Goal: Task Accomplishment & Management: Manage account settings

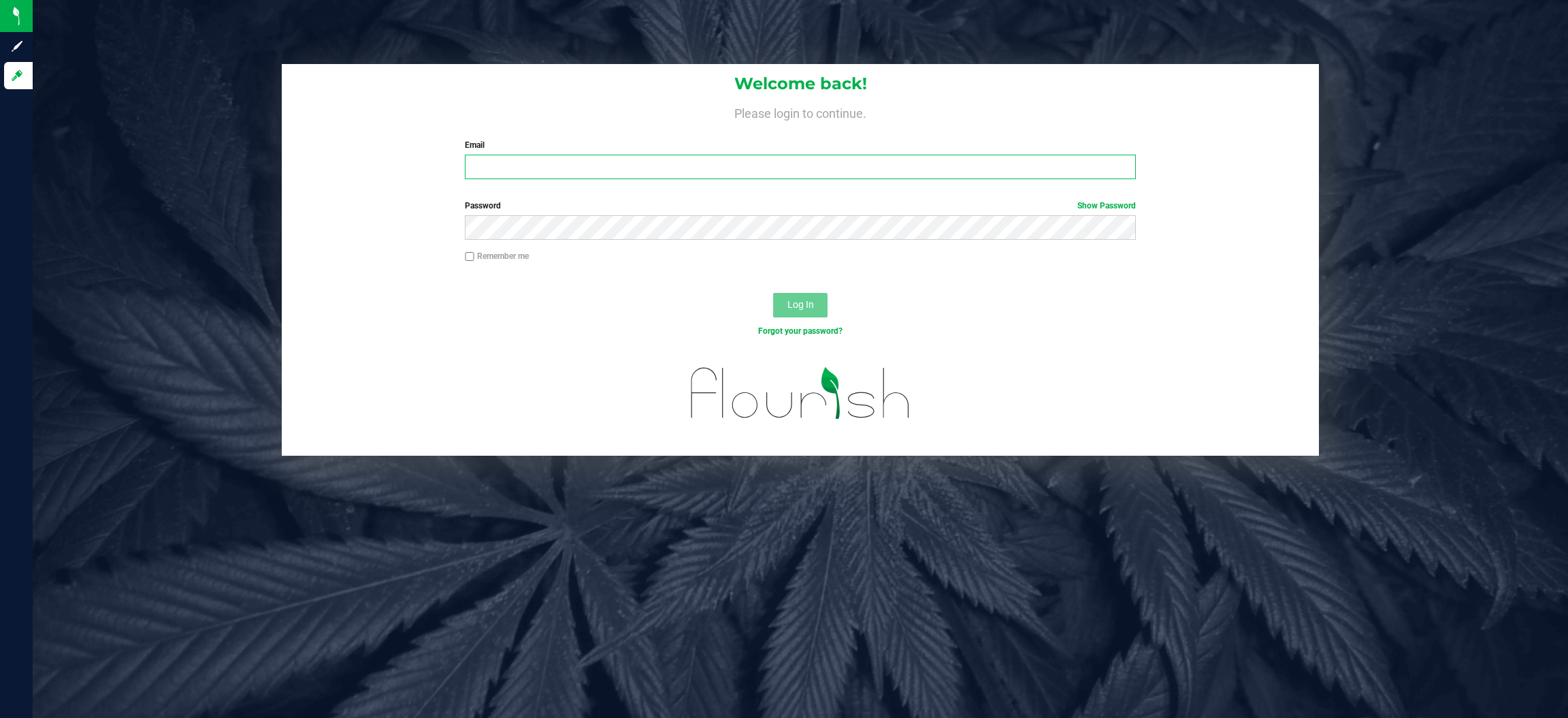
click at [636, 162] on input "Email" at bounding box center [800, 167] width 671 height 25
type input "[EMAIL_ADDRESS][DOMAIN_NAME]"
click at [774, 293] on button "Log In" at bounding box center [800, 305] width 54 height 25
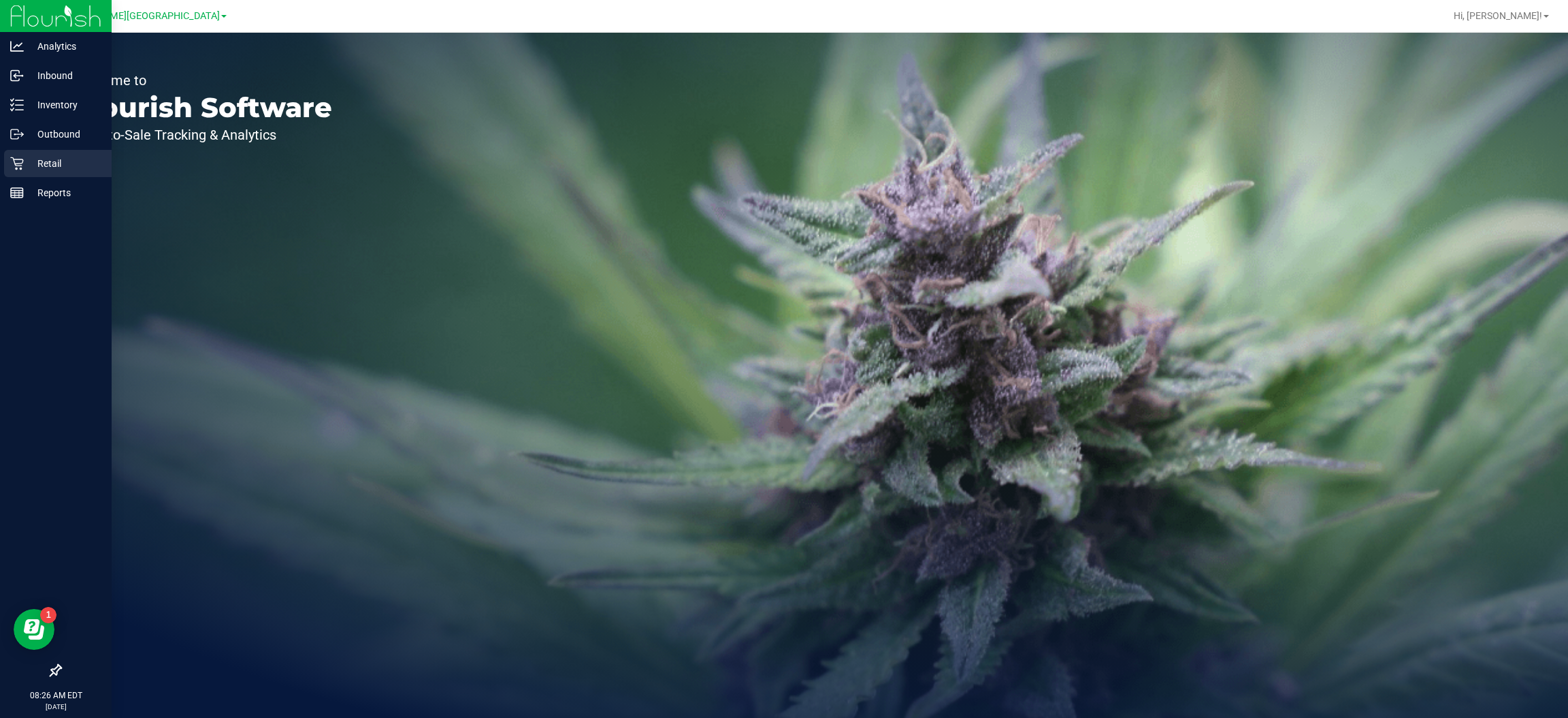
click at [37, 163] on p "Retail" at bounding box center [65, 163] width 82 height 16
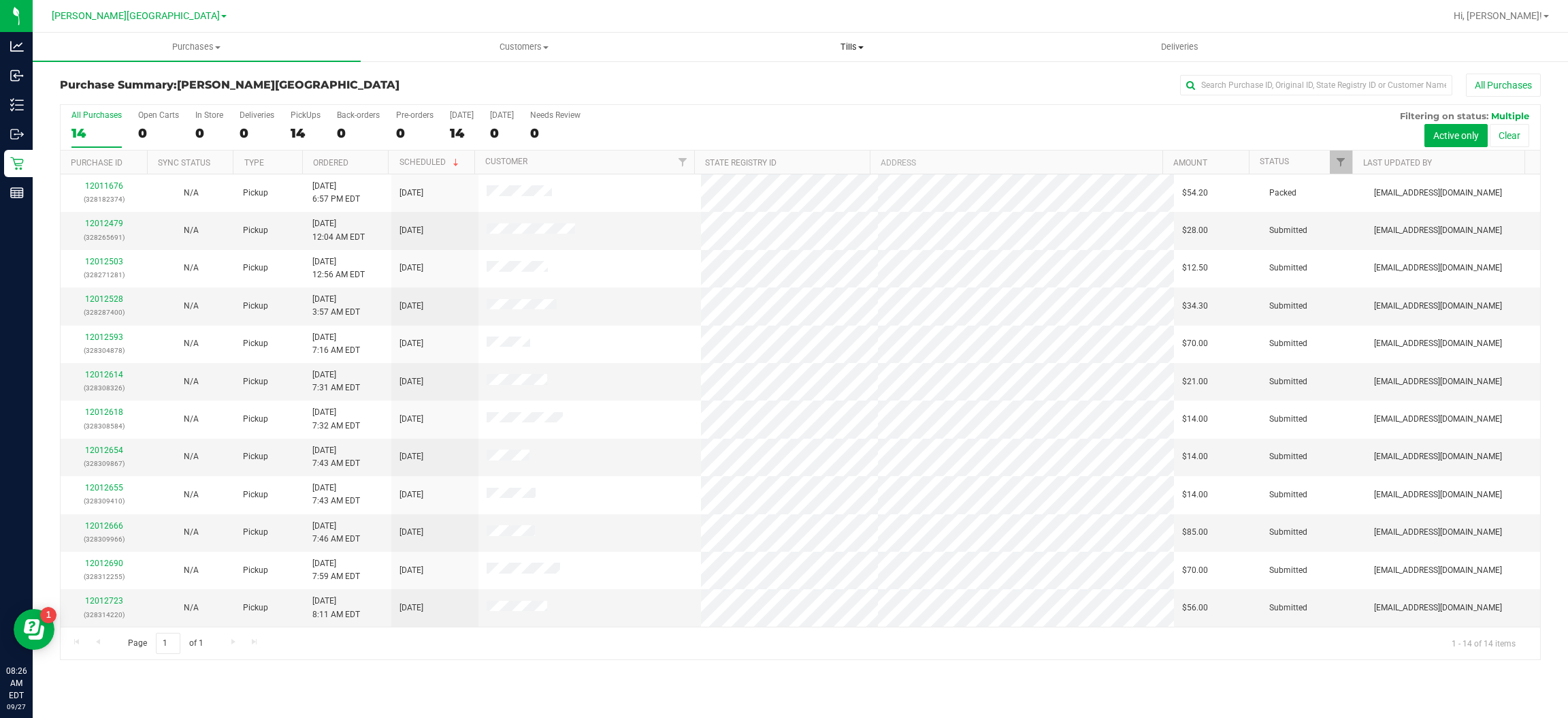
click at [852, 39] on uib-tab-heading "Tills Manage tills Reconcile e-payments" at bounding box center [852, 47] width 327 height 28
click at [730, 75] on li "Manage tills" at bounding box center [852, 83] width 328 height 16
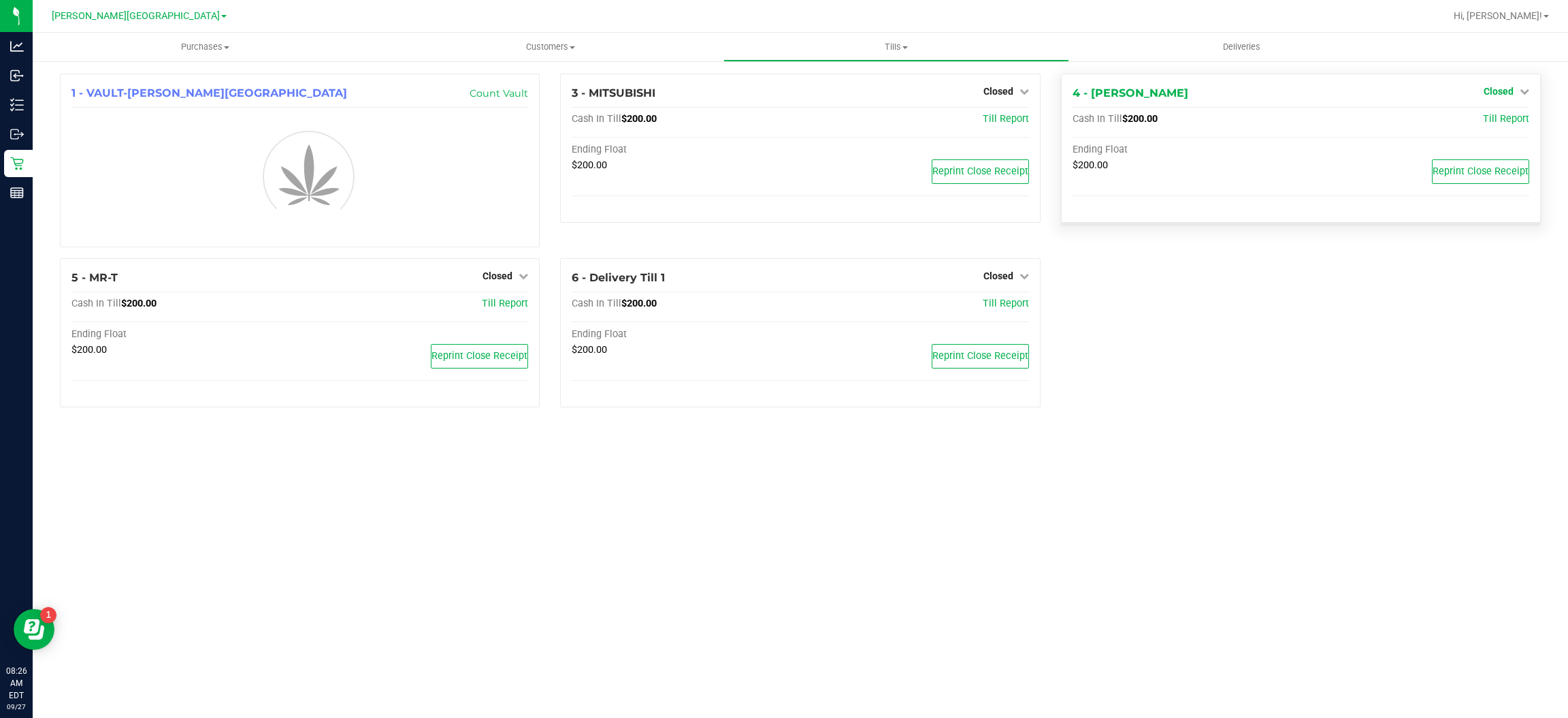
click at [1526, 86] on link "Closed" at bounding box center [1506, 91] width 45 height 11
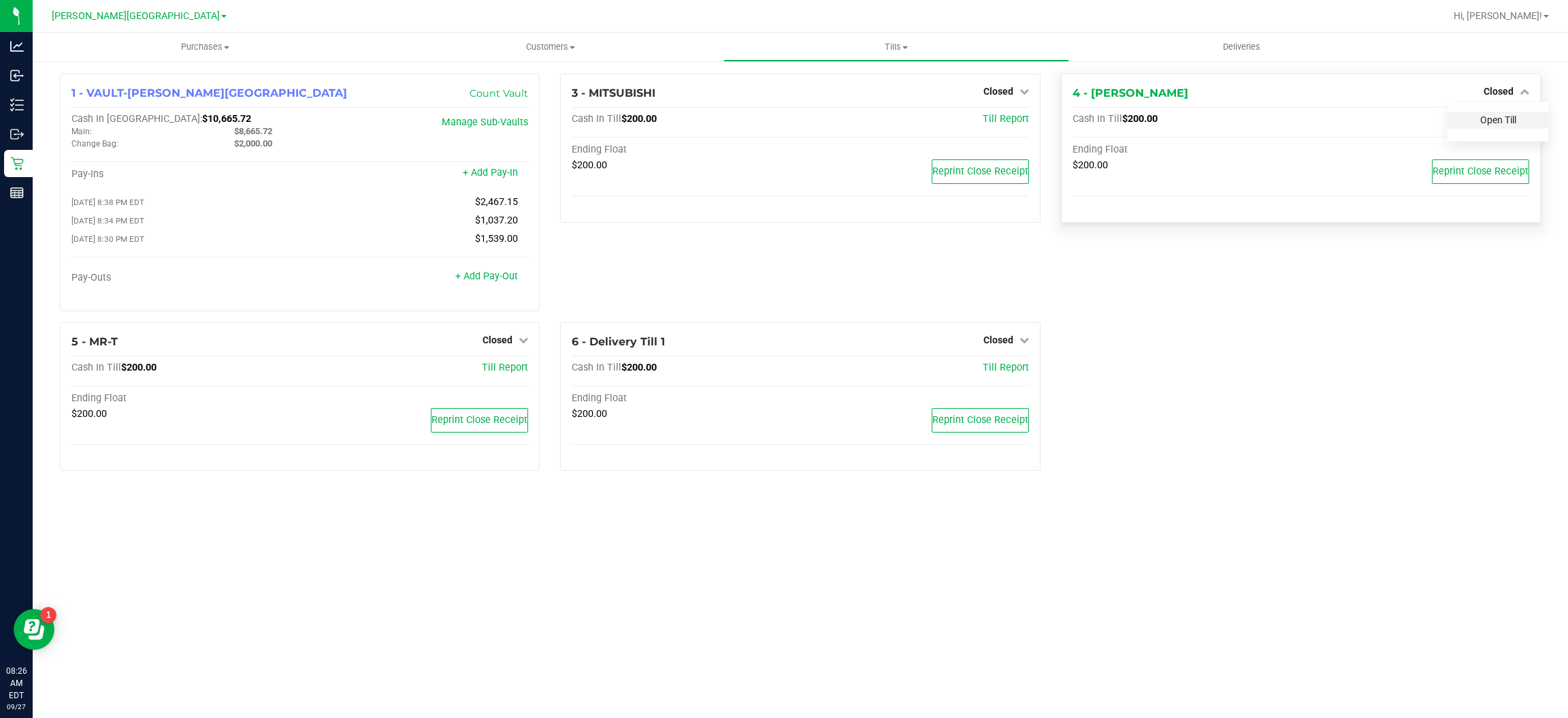
click at [1494, 122] on link "Open Till" at bounding box center [1498, 120] width 36 height 11
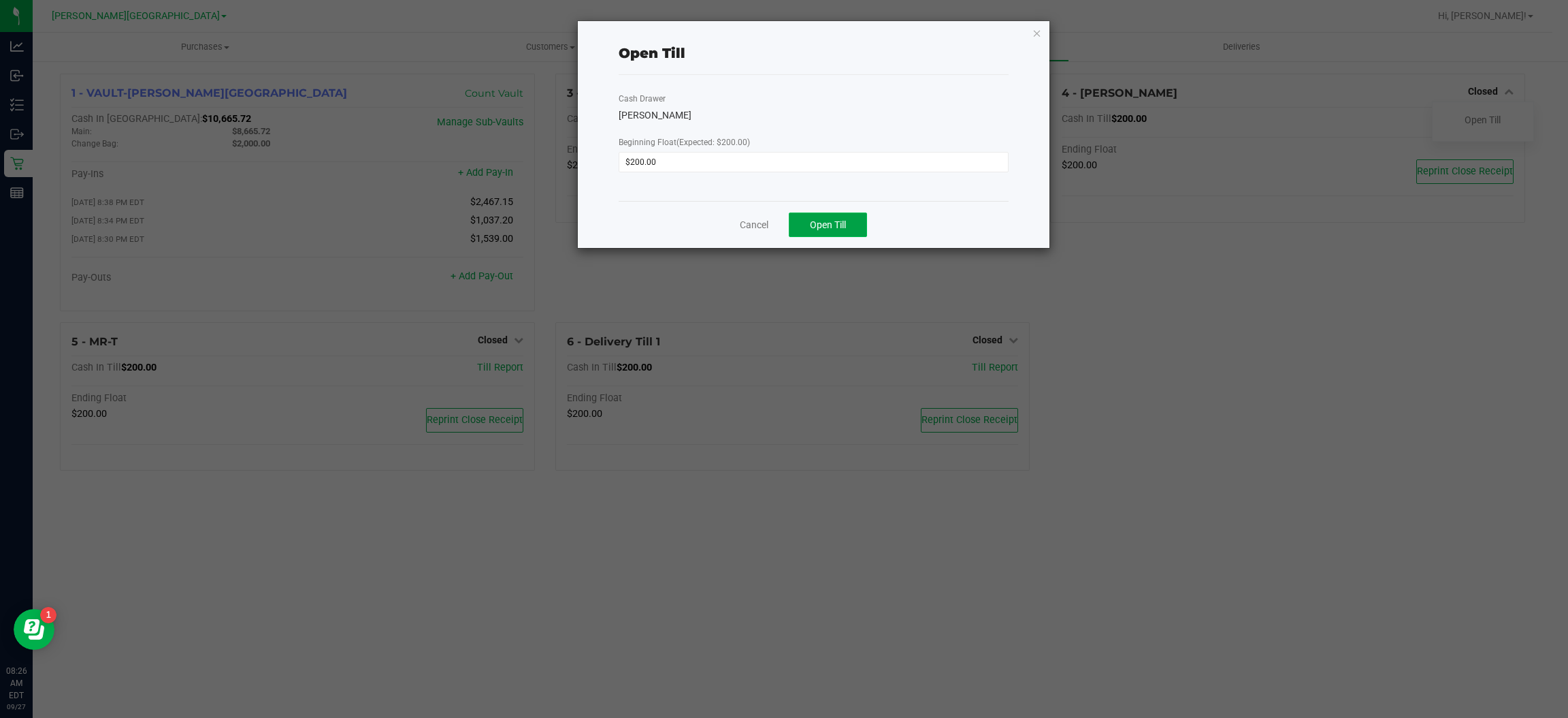
click at [829, 223] on span "Open Till" at bounding box center [828, 224] width 36 height 11
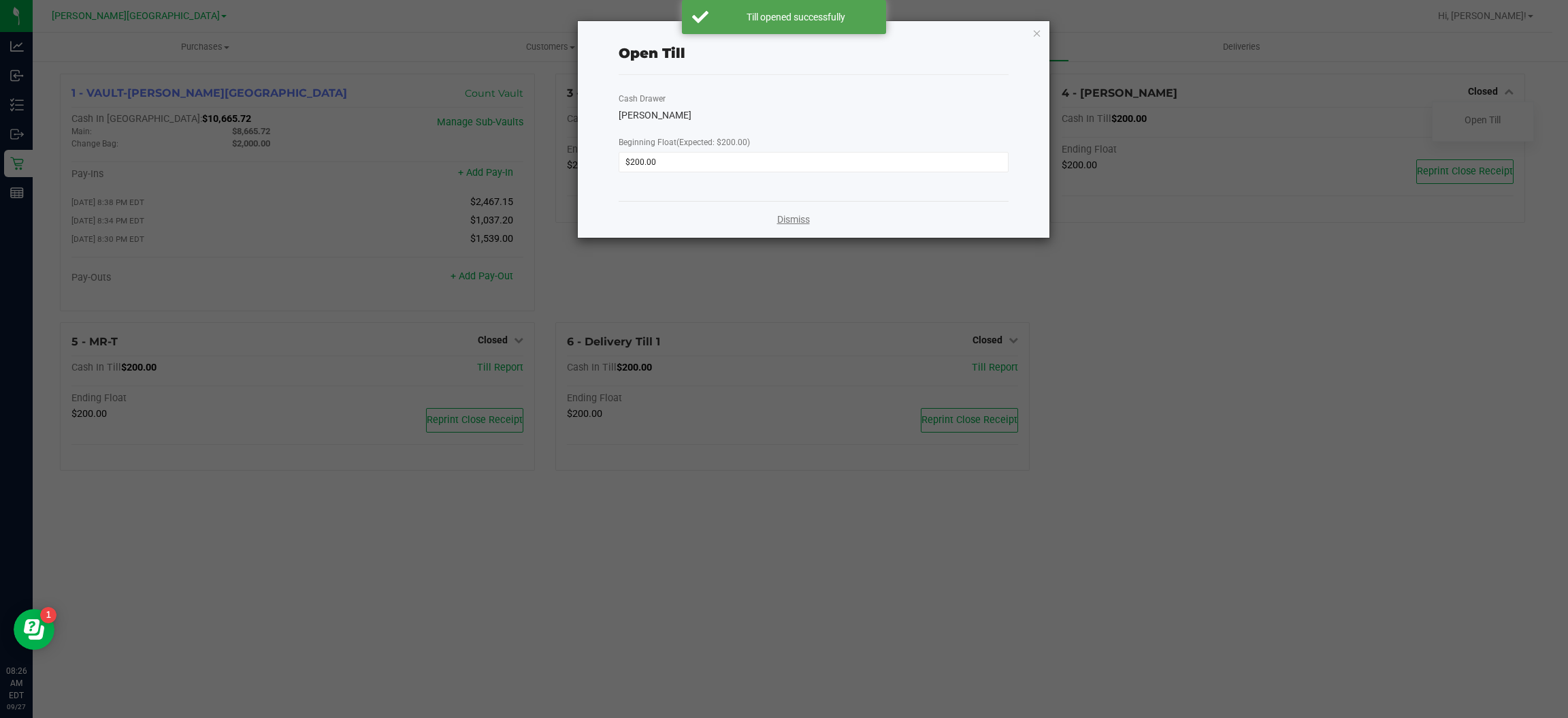
click at [796, 220] on link "Dismiss" at bounding box center [794, 219] width 33 height 14
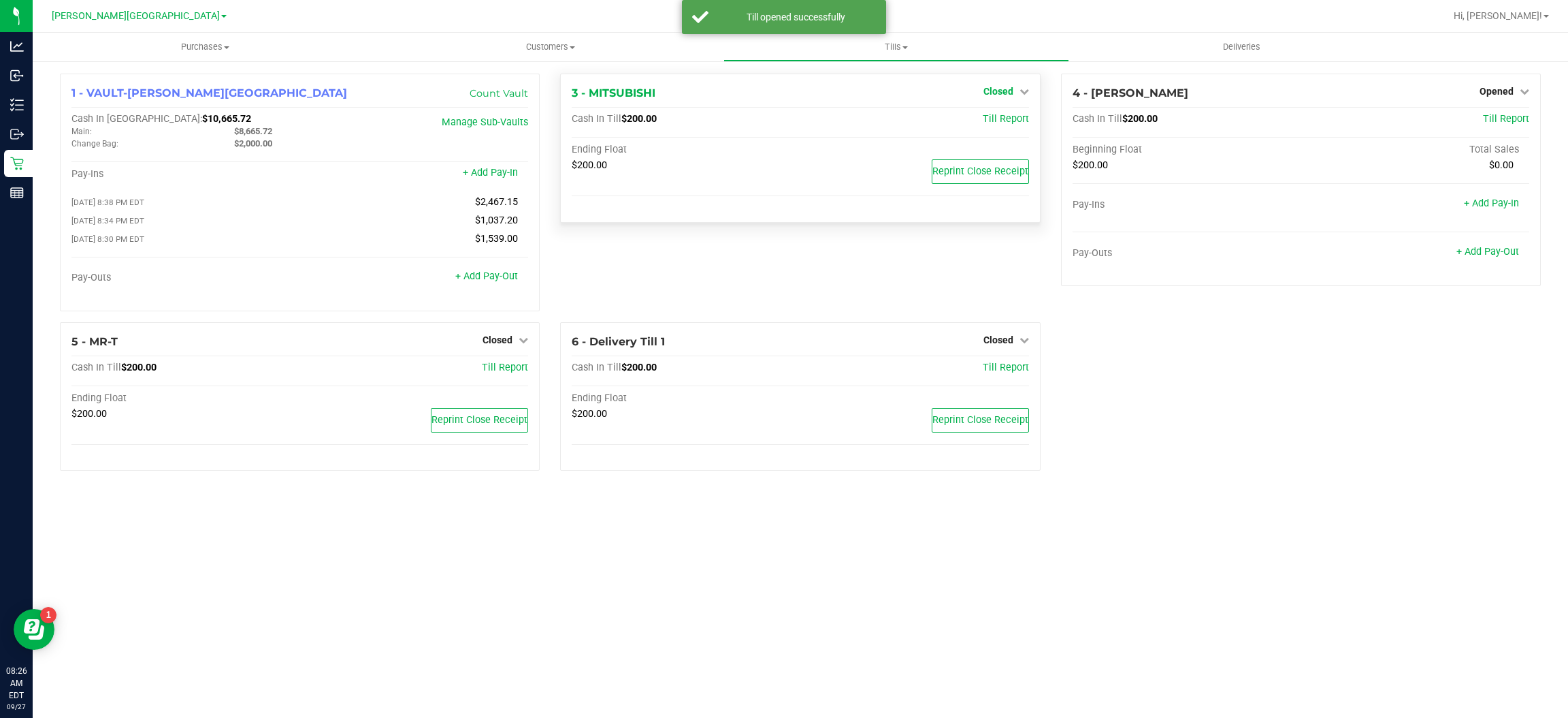
click at [1004, 92] on span "Closed" at bounding box center [998, 91] width 30 height 11
click at [993, 118] on link "Open Till" at bounding box center [998, 120] width 36 height 11
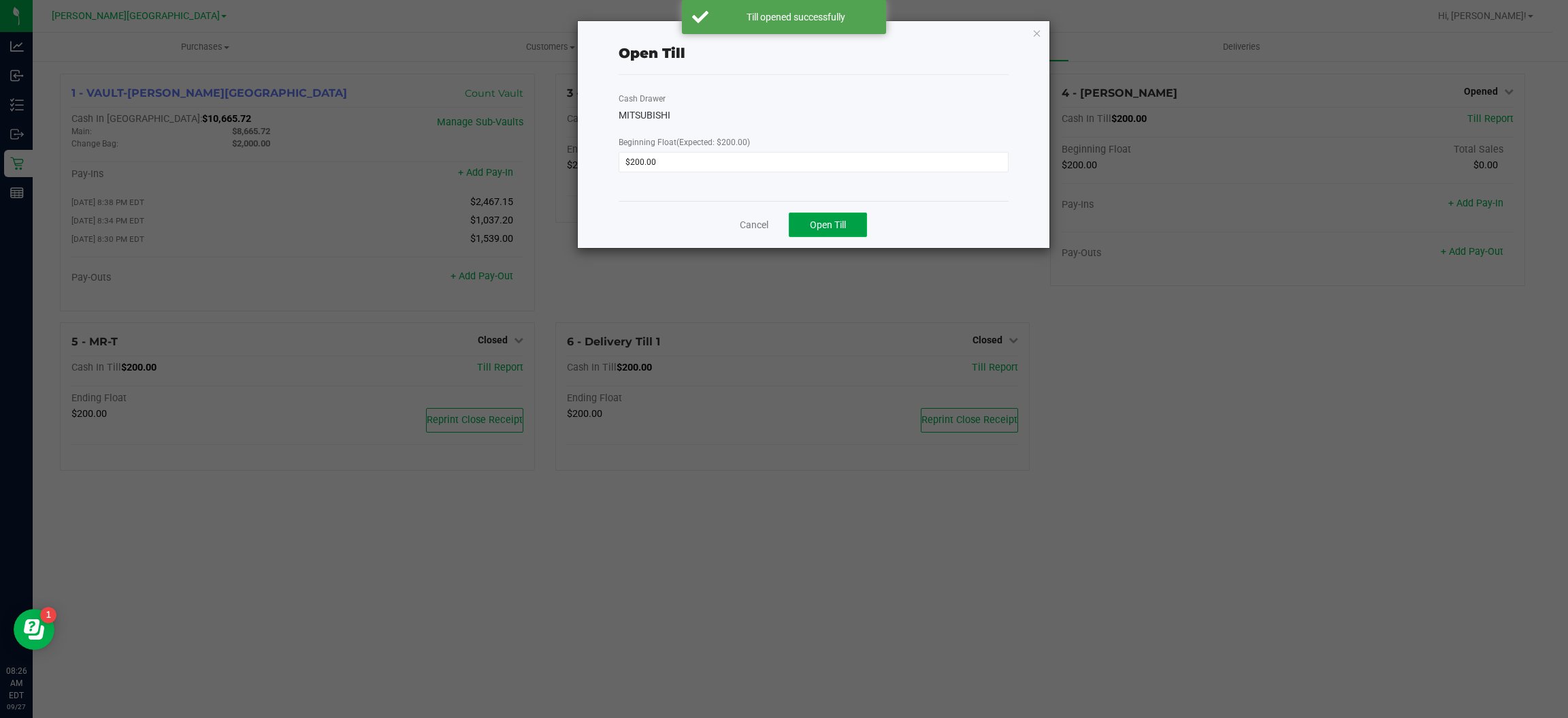
click at [852, 229] on button "Open Till" at bounding box center [828, 224] width 78 height 25
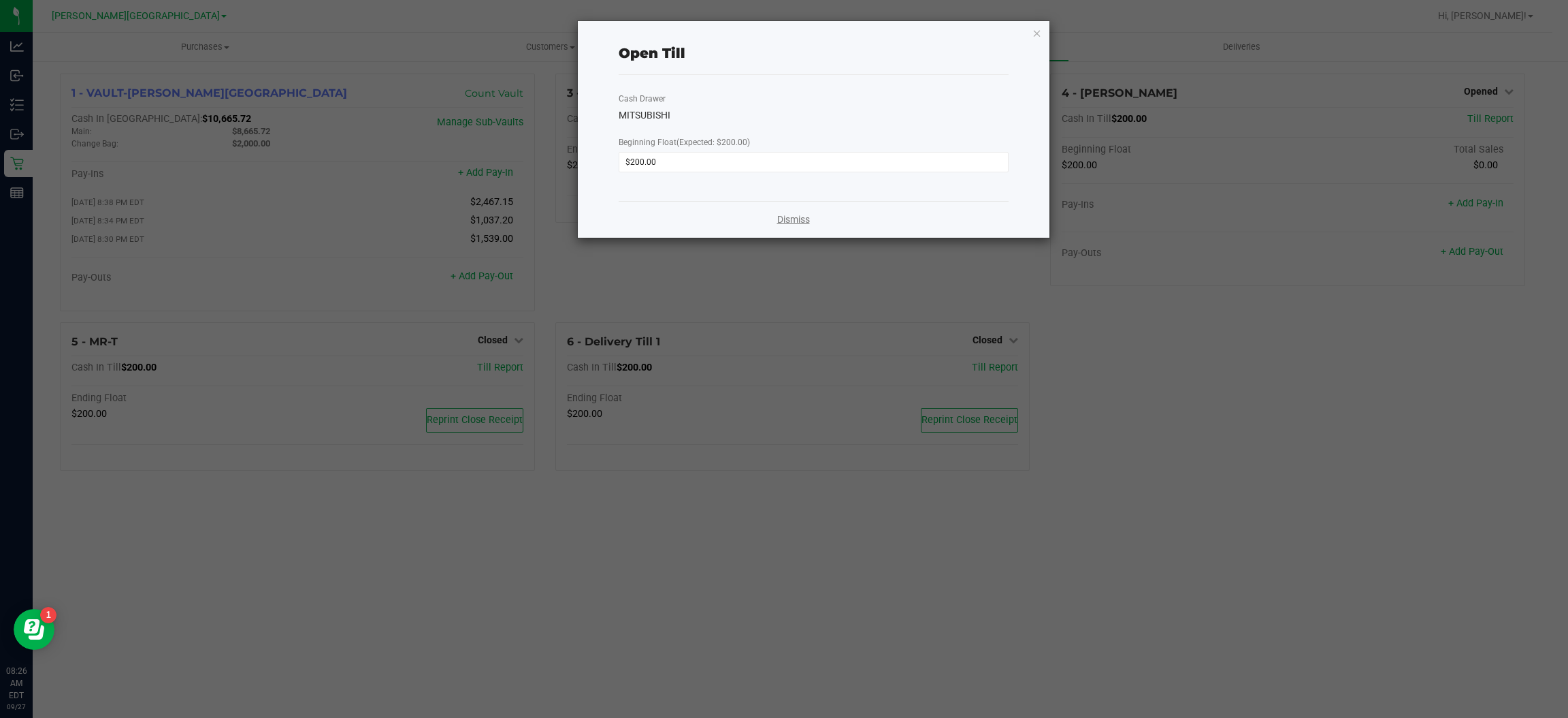
click at [806, 222] on link "Dismiss" at bounding box center [794, 219] width 33 height 14
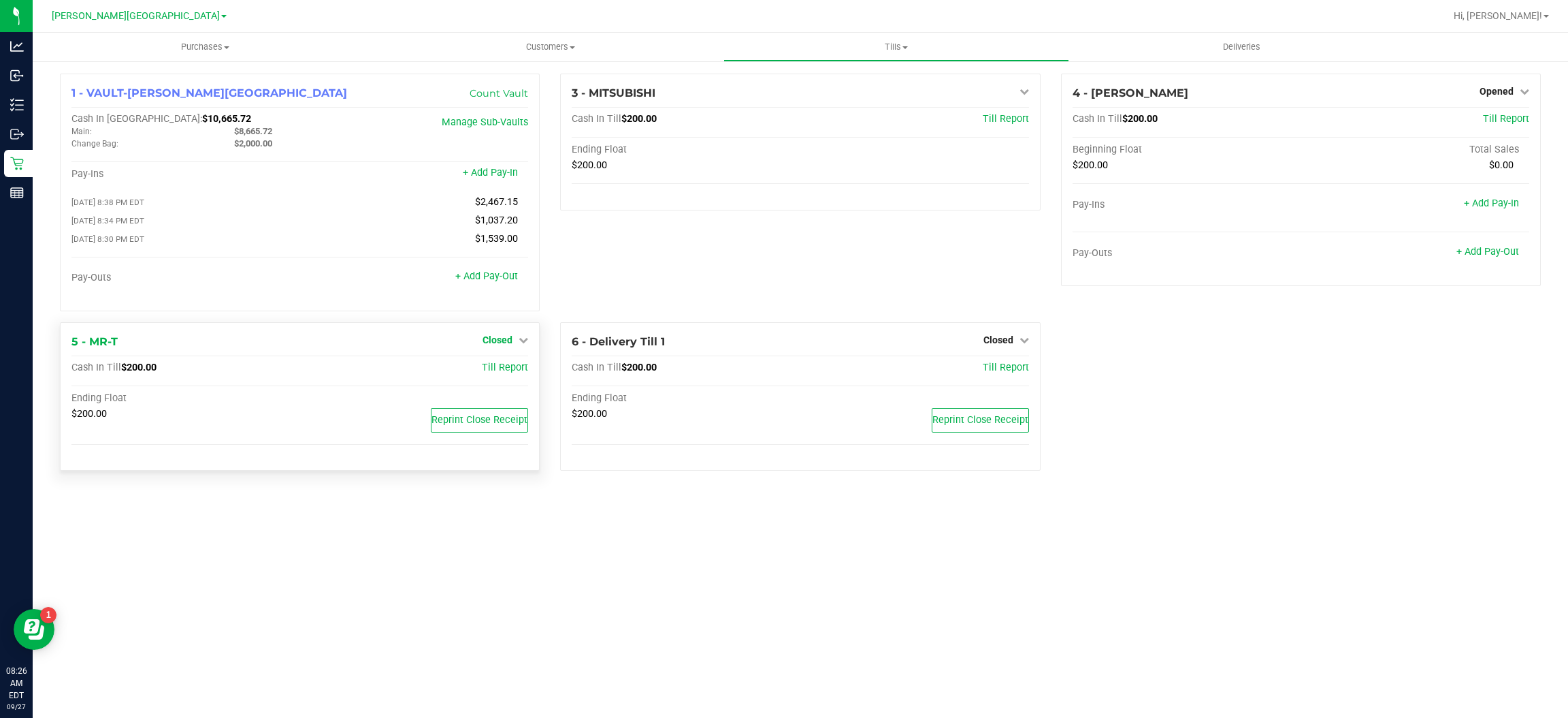
click at [502, 338] on span "Closed" at bounding box center [497, 340] width 30 height 11
click at [501, 368] on link "Open Till" at bounding box center [497, 367] width 36 height 11
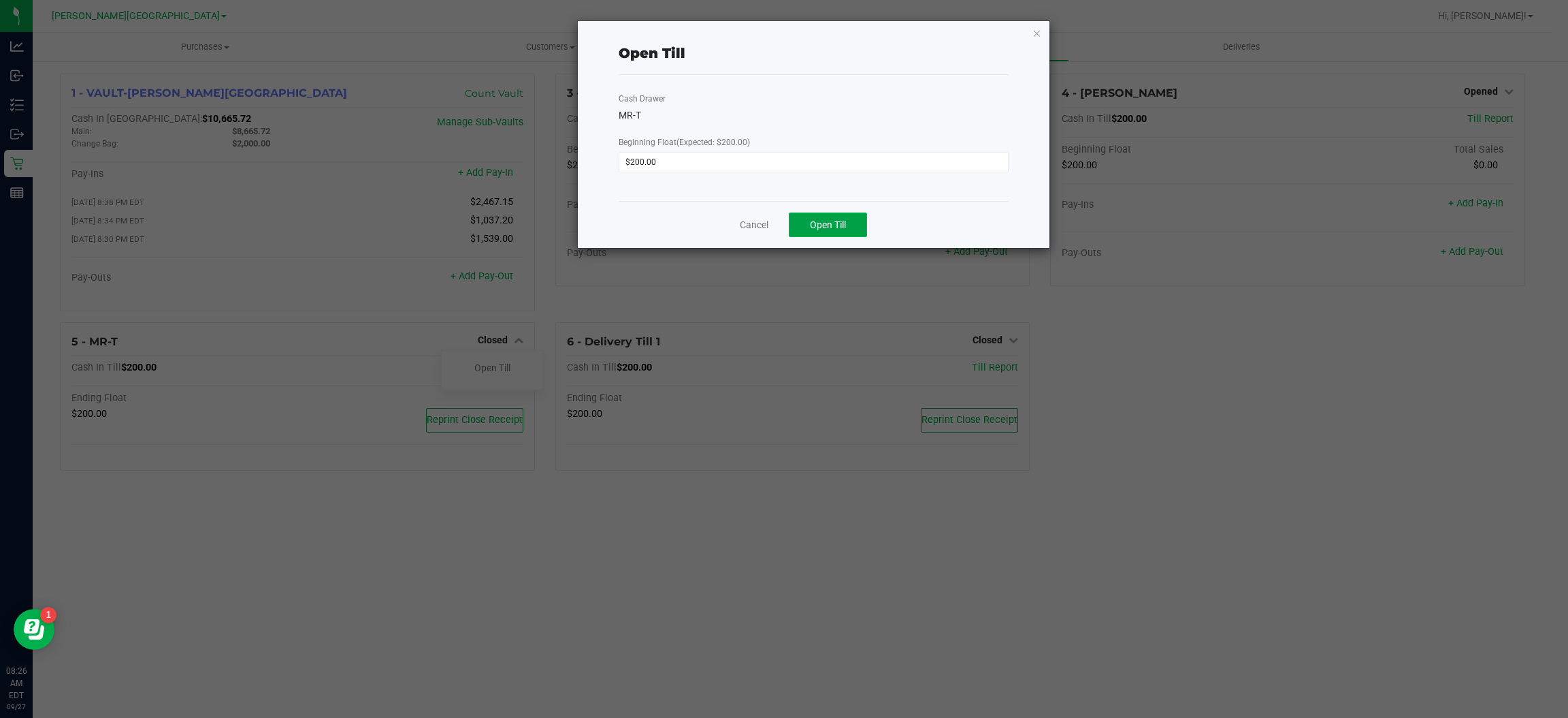
click at [839, 219] on span "Open Till" at bounding box center [828, 224] width 36 height 11
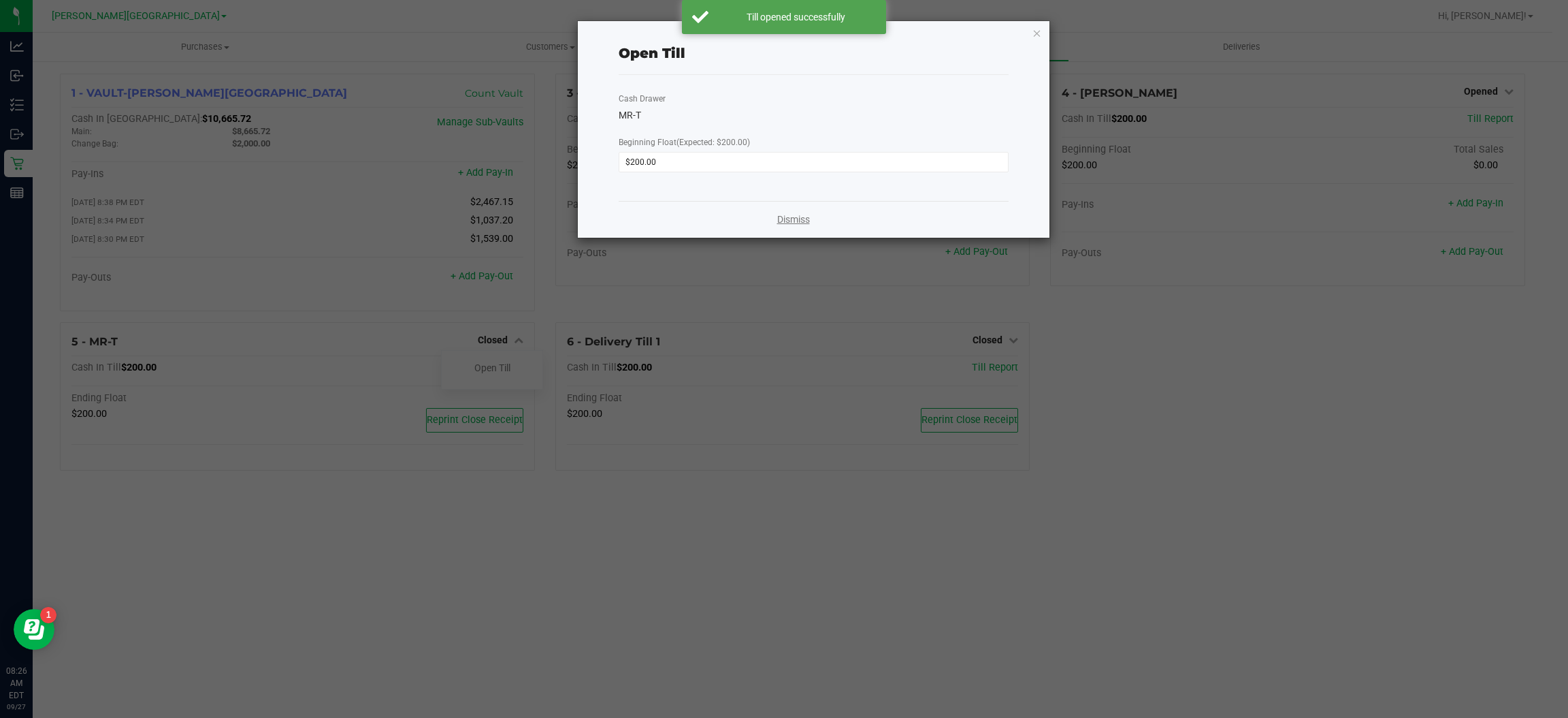
click at [781, 220] on link "Dismiss" at bounding box center [794, 219] width 33 height 14
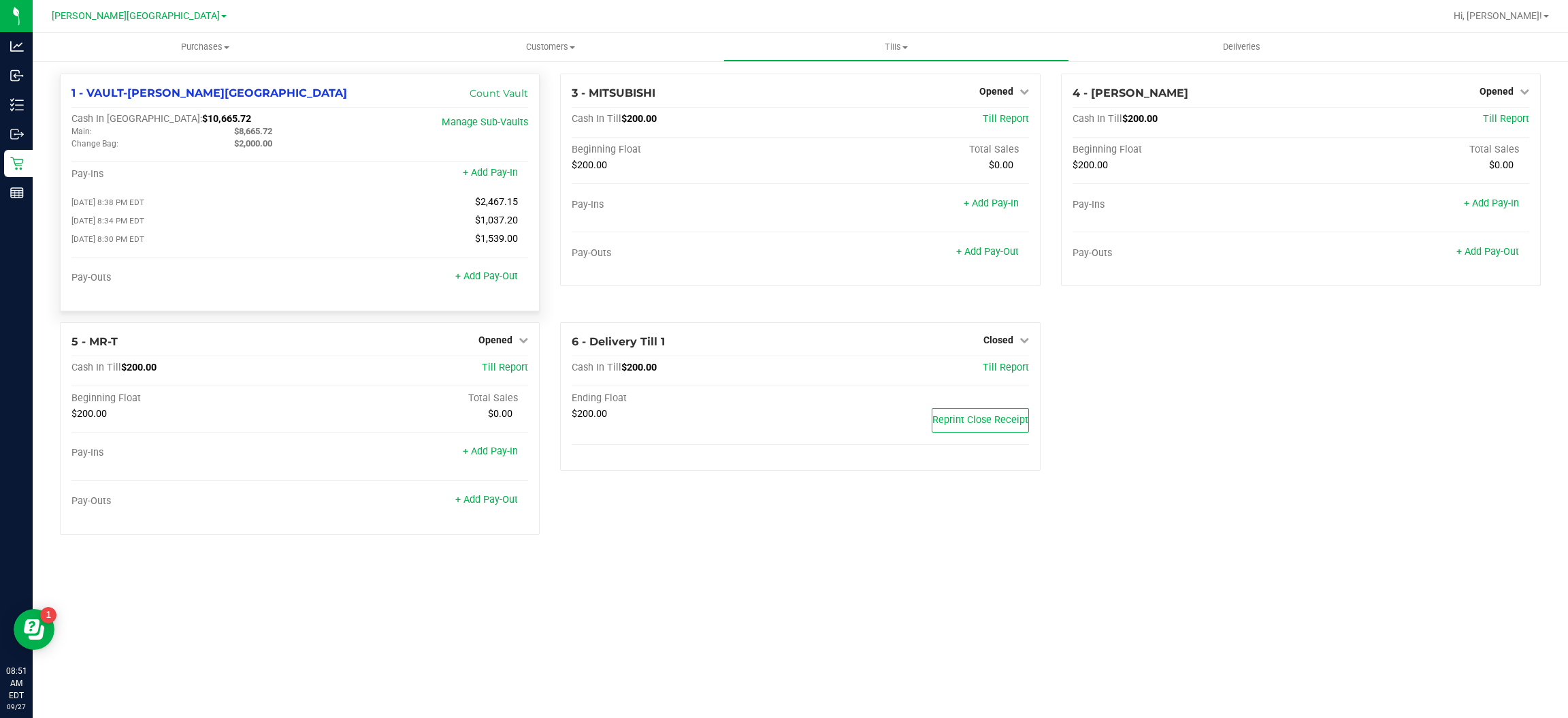
click at [262, 130] on span "$8,665.72" at bounding box center [252, 131] width 38 height 10
copy span "$8,665.72"
drag, startPoint x: 197, startPoint y: 115, endPoint x: 133, endPoint y: 118, distance: 64.1
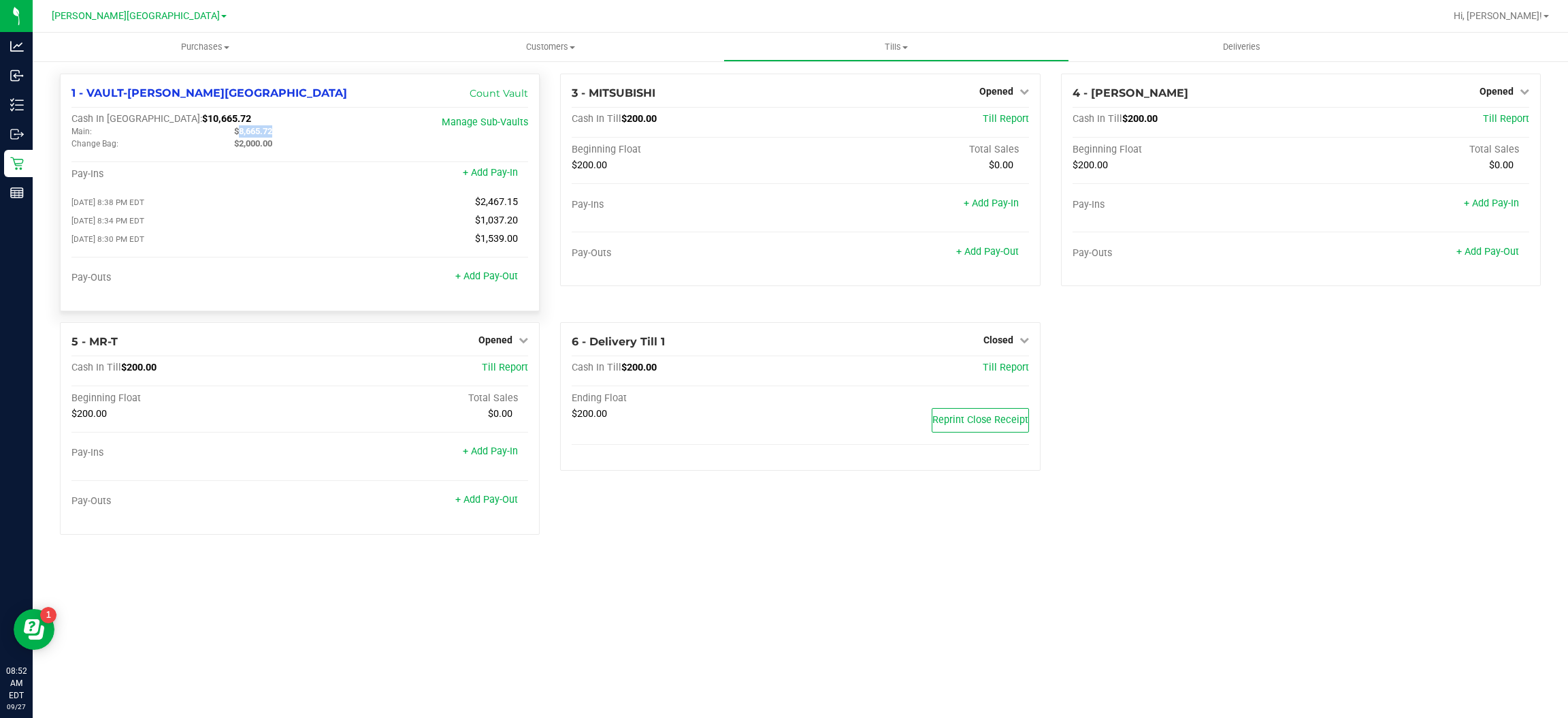
click at [133, 118] on div "Cash In Vault: $10,665.72" at bounding box center [224, 119] width 305 height 12
copy span "$10,665.72"
